Goal: Task Accomplishment & Management: Use online tool/utility

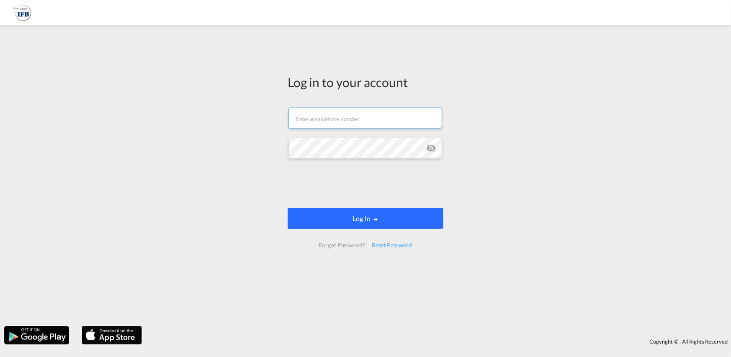
type input "hieu.pham@ifbhamburg.de"
click at [376, 221] on md-icon "LOGIN" at bounding box center [376, 220] width 6 height 6
